Goal: Task Accomplishment & Management: Manage account settings

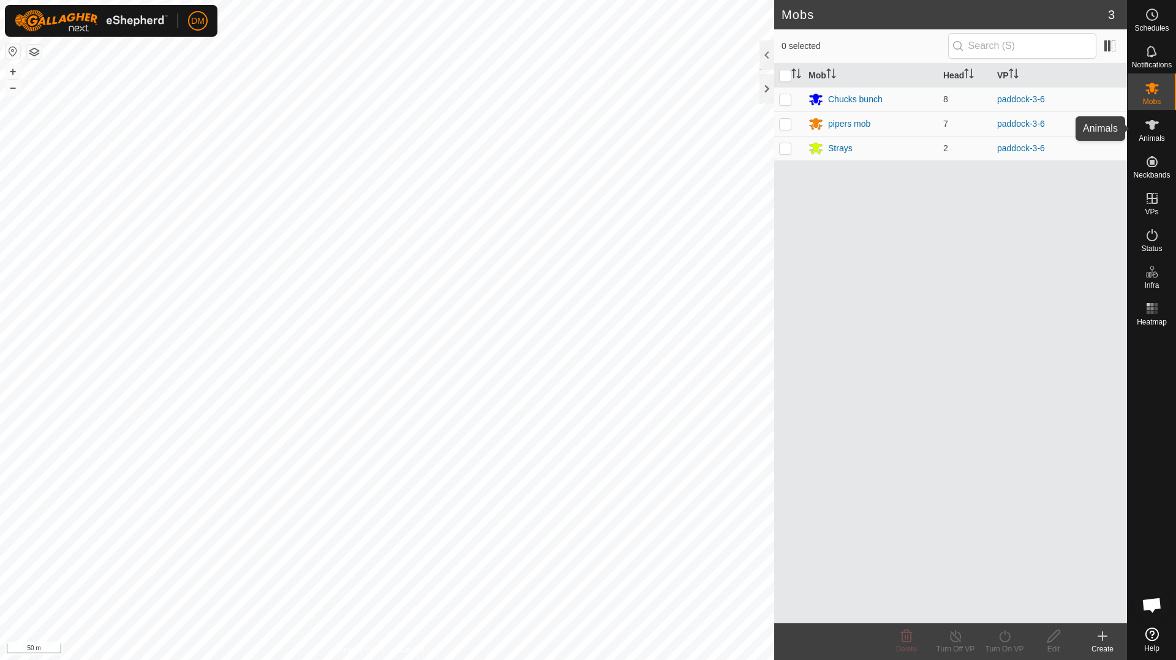
click at [1145, 138] on span "Animals" at bounding box center [1151, 138] width 26 height 7
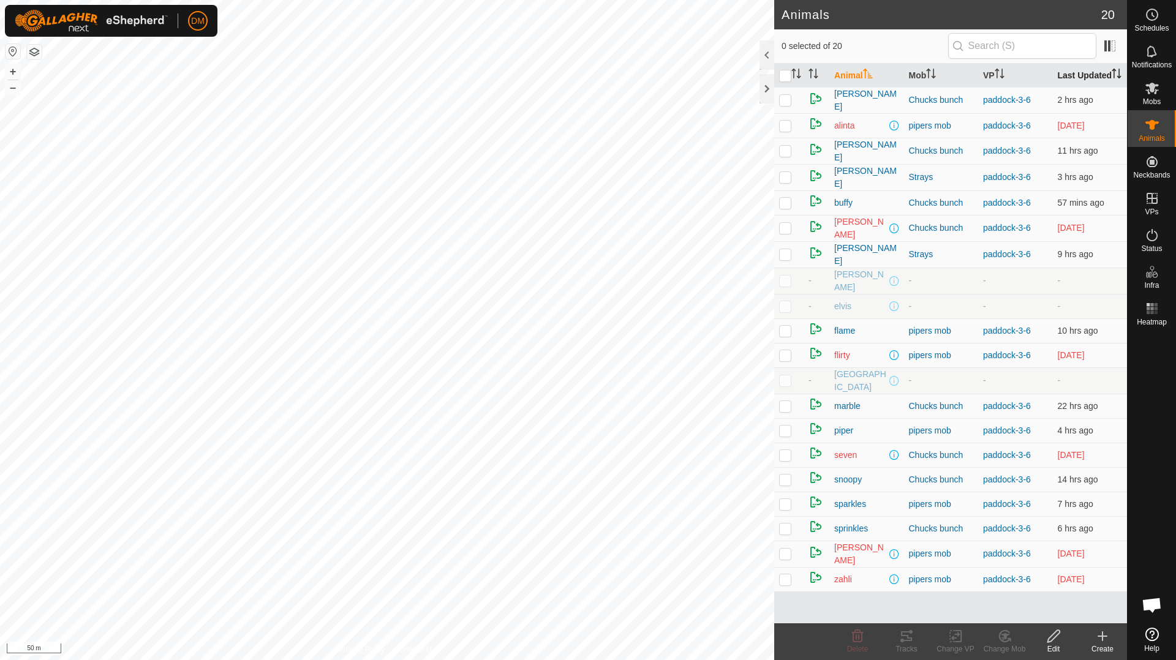
click at [1073, 84] on th "Last Updated" at bounding box center [1090, 76] width 75 height 24
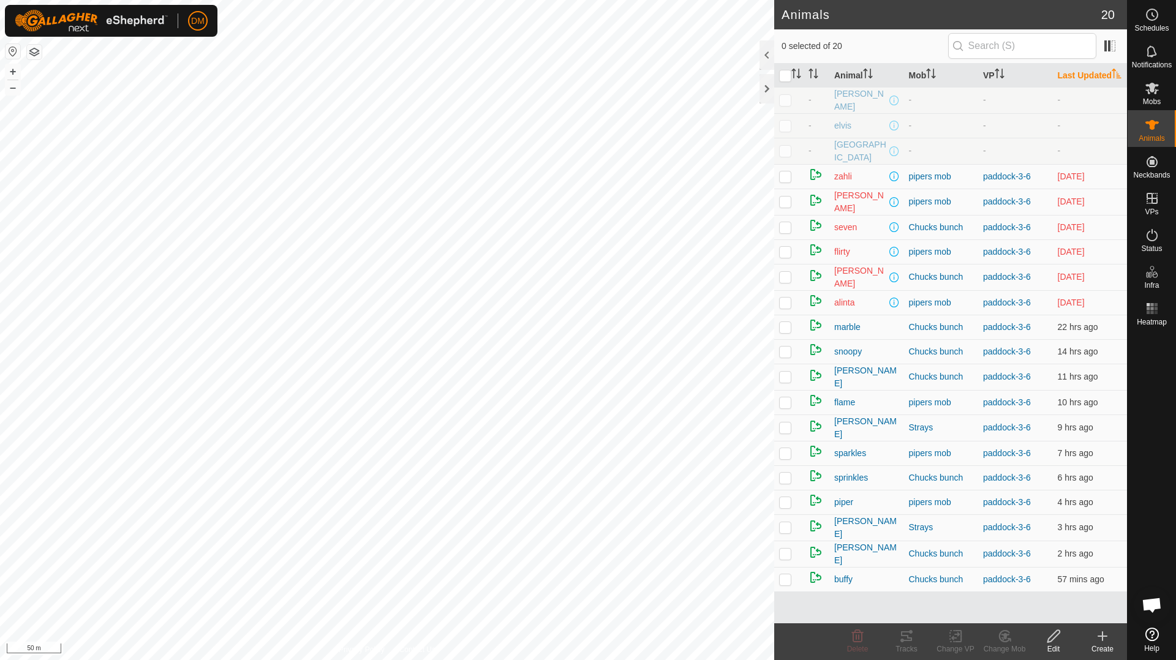
click at [1072, 83] on th "Last Updated" at bounding box center [1090, 76] width 75 height 24
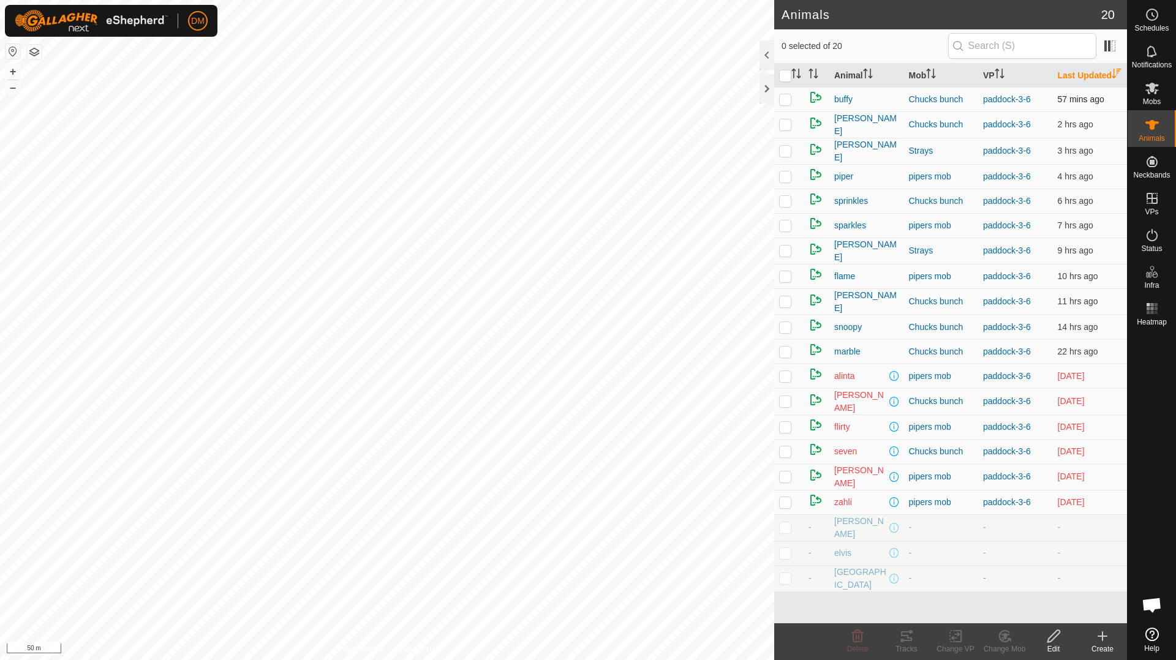
click at [788, 104] on p-checkbox at bounding box center [785, 99] width 12 height 10
checkbox input "true"
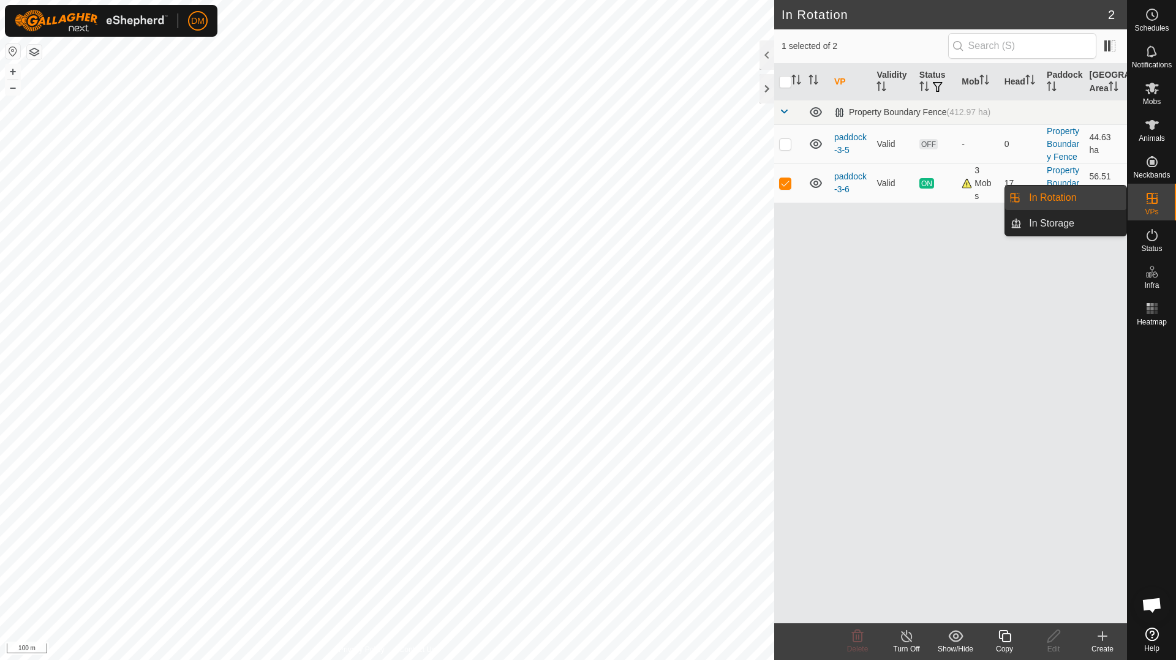
click at [1144, 202] on icon at bounding box center [1151, 198] width 15 height 15
click at [1066, 197] on link "In Rotation" at bounding box center [1073, 198] width 105 height 24
click at [1005, 641] on icon at bounding box center [1004, 636] width 15 height 15
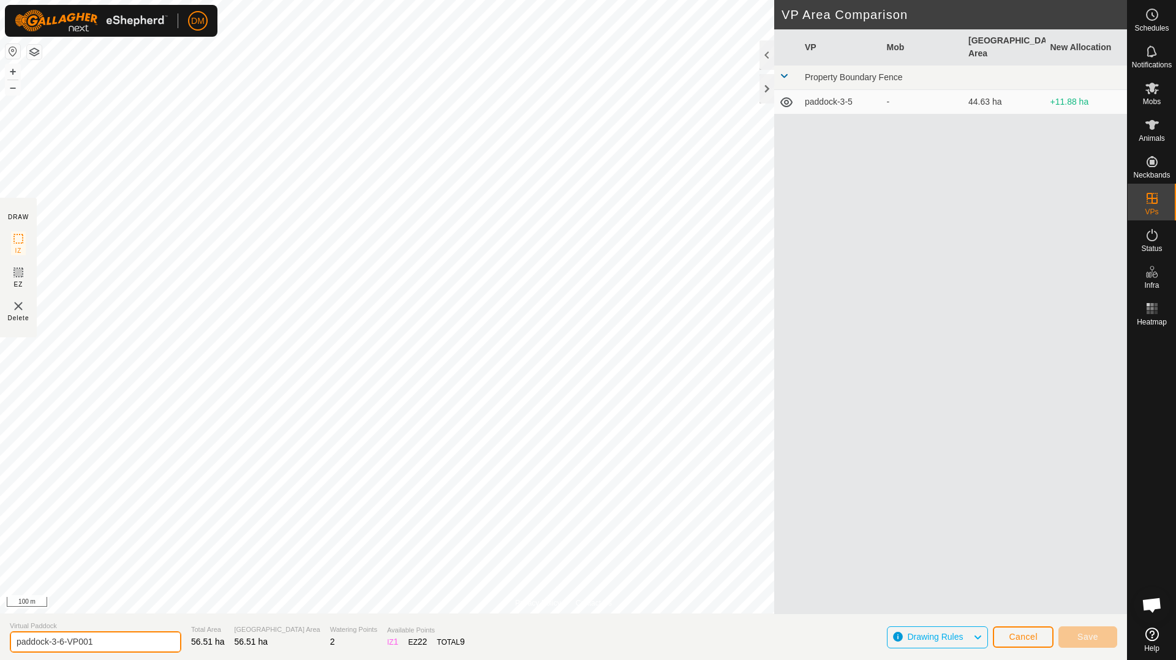
drag, startPoint x: 59, startPoint y: 641, endPoint x: 102, endPoint y: 642, distance: 42.3
click at [102, 642] on input "paddock-3-6-VP001" at bounding box center [95, 641] width 171 height 21
type input "paddock-3-7"
click at [499, 653] on section "Virtual Paddock paddock-3-7 Total Area 56.51 ha Grazing Area 56.51 ha Watering …" at bounding box center [563, 637] width 1127 height 47
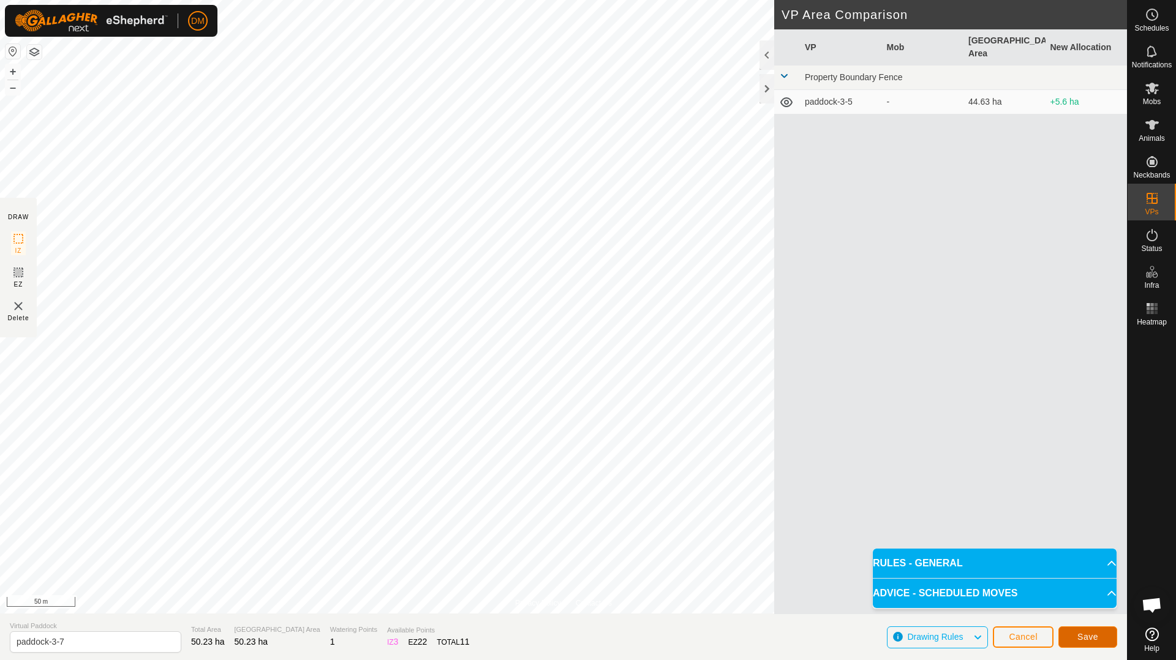
click at [1102, 642] on button "Save" at bounding box center [1087, 636] width 59 height 21
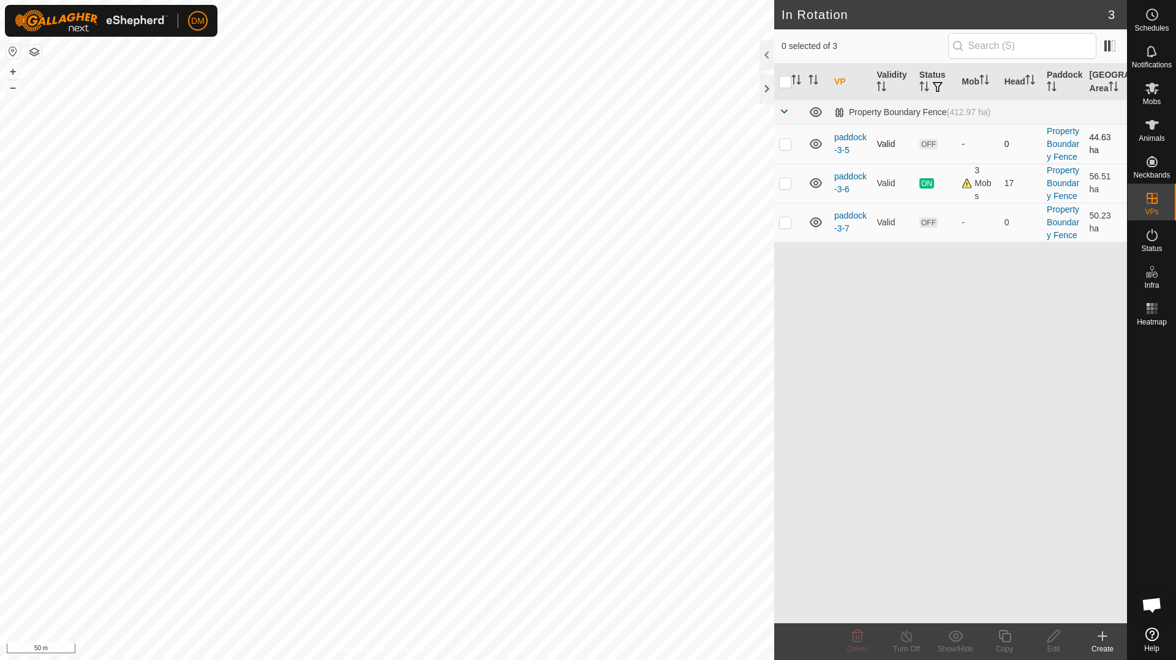
click at [788, 146] on p-checkbox at bounding box center [785, 144] width 12 height 10
checkbox input "true"
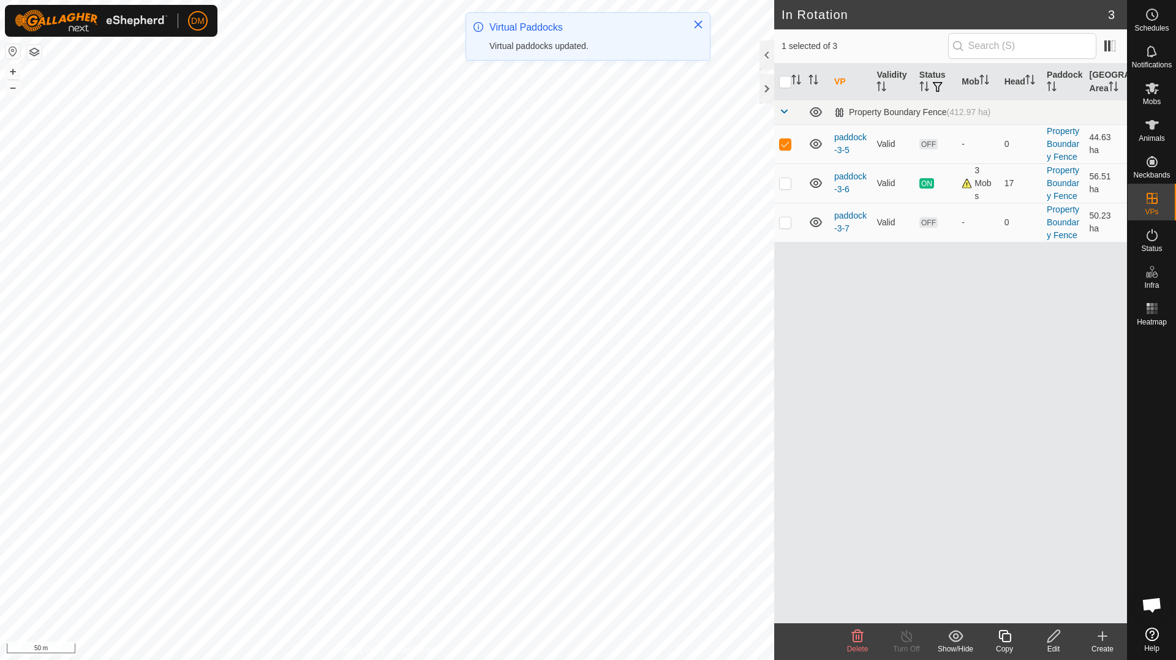
click at [958, 639] on icon at bounding box center [955, 636] width 15 height 15
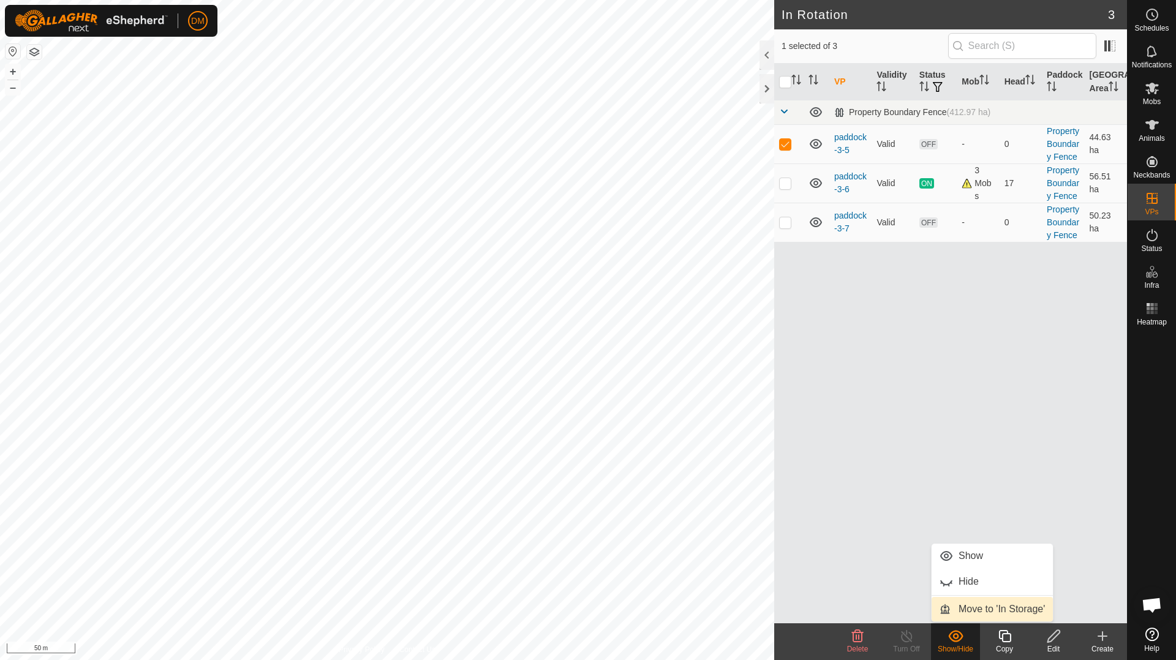
click at [972, 610] on link "Move to 'In Storage'" at bounding box center [991, 609] width 121 height 24
checkbox input "false"
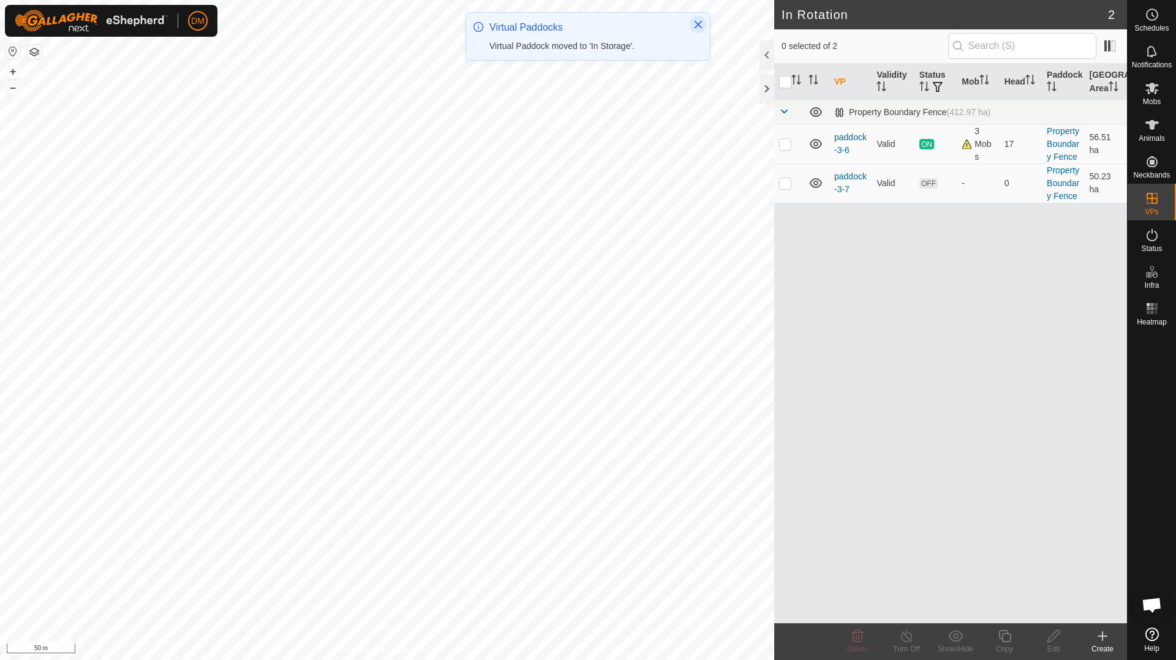
click at [694, 25] on icon "Close" at bounding box center [698, 25] width 10 height 10
